Goal: Find specific page/section: Locate a particular part of the current website

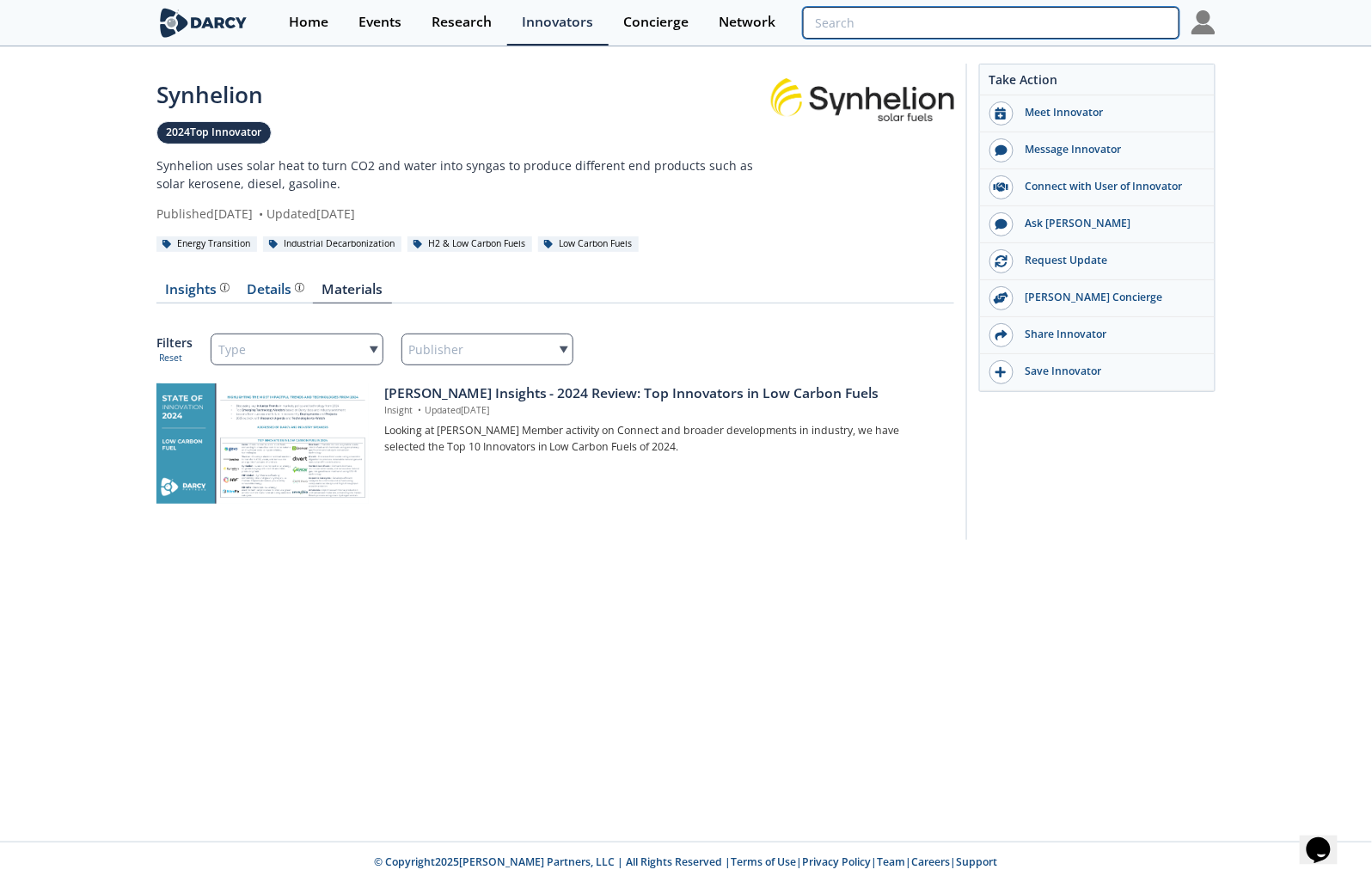
click at [1098, 23] on input "search" at bounding box center [991, 23] width 377 height 32
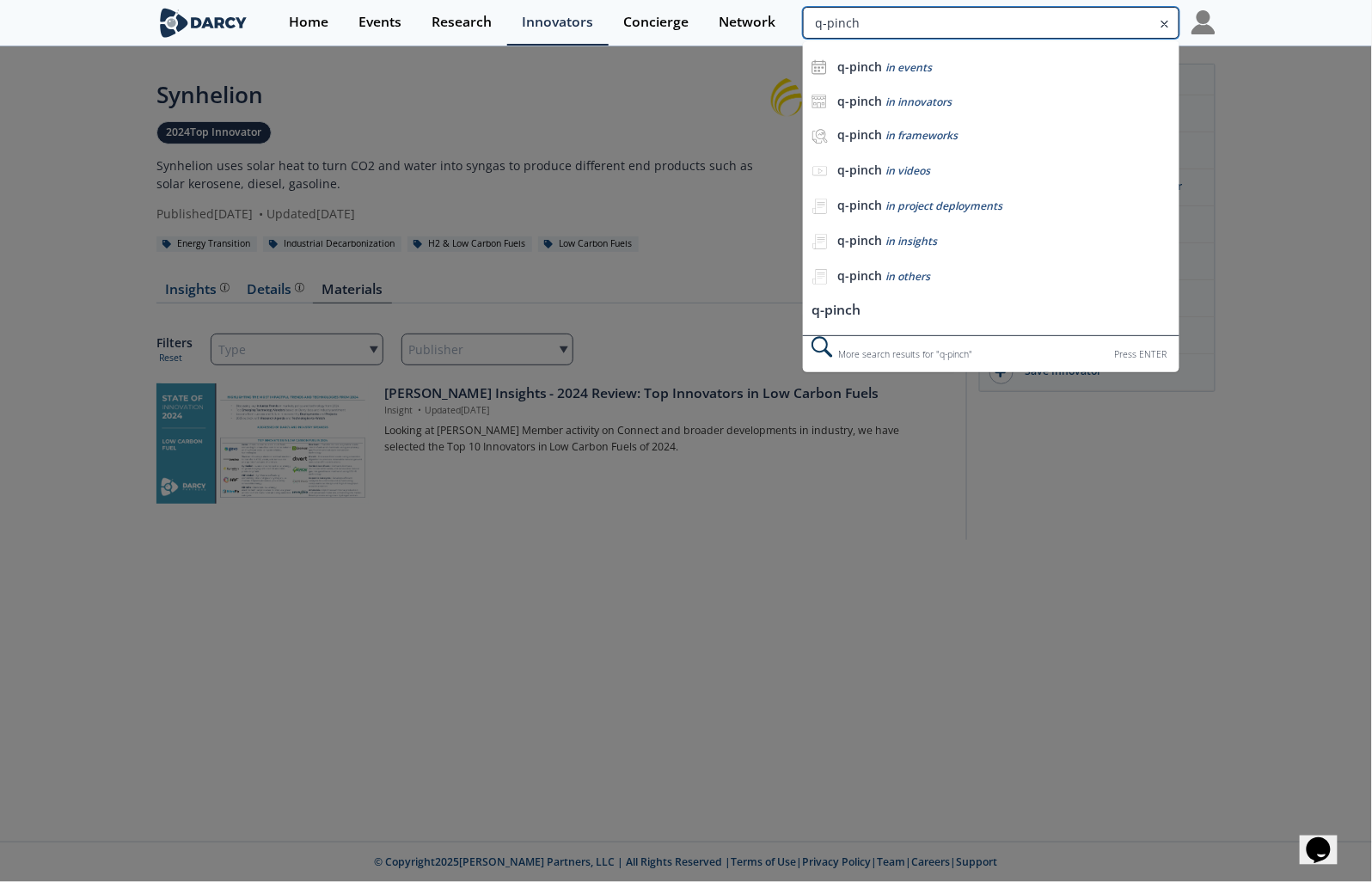
type input "q-pinch"
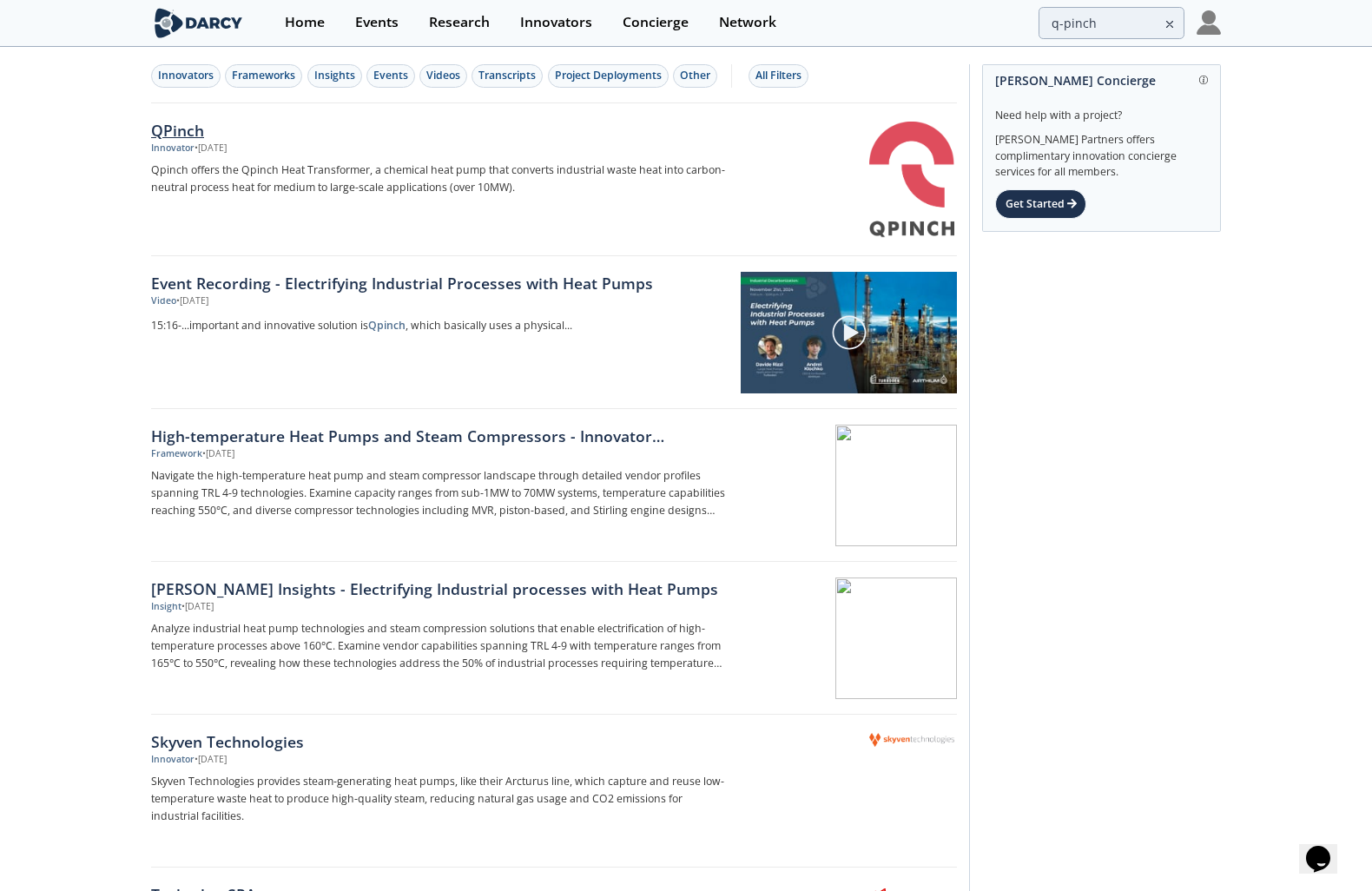
click at [170, 127] on div "QPinch" at bounding box center [438, 130] width 575 height 22
